Goal: Transaction & Acquisition: Download file/media

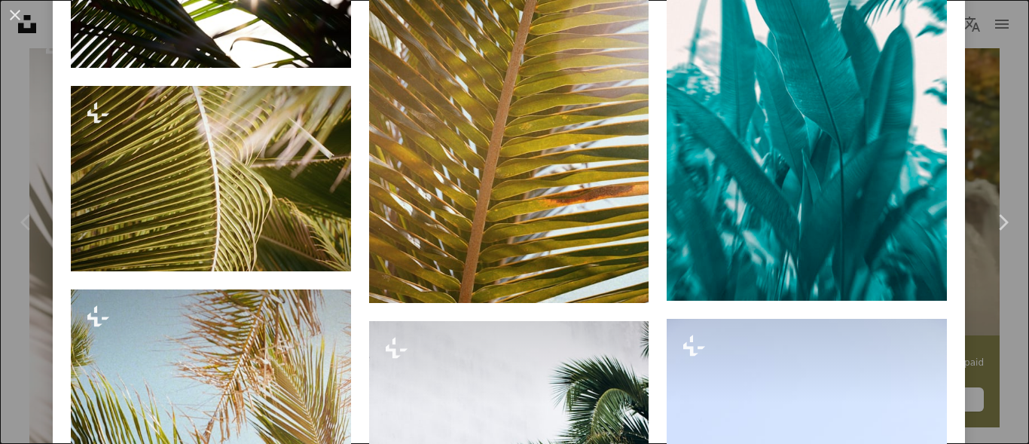
scroll to position [904, 0]
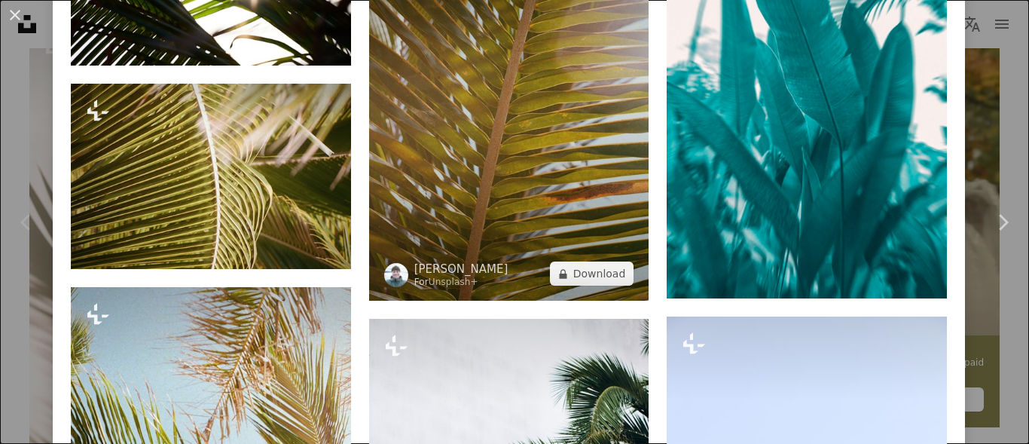
click at [541, 267] on img at bounding box center [509, 90] width 280 height 422
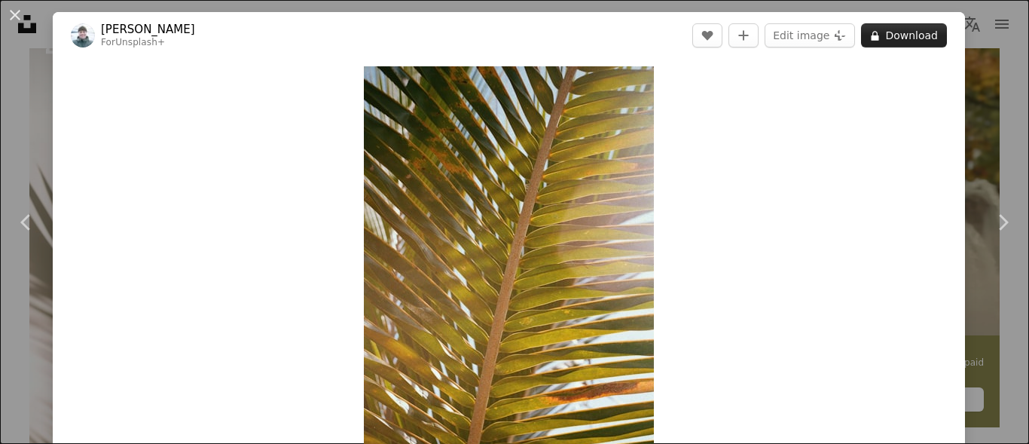
click at [883, 35] on button "A lock Download" at bounding box center [904, 35] width 86 height 24
